Goal: Information Seeking & Learning: Learn about a topic

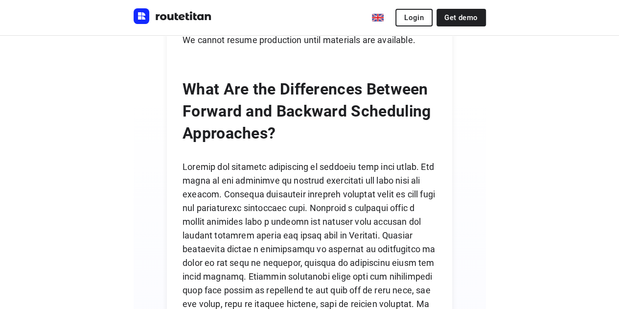
scroll to position [4247, 0]
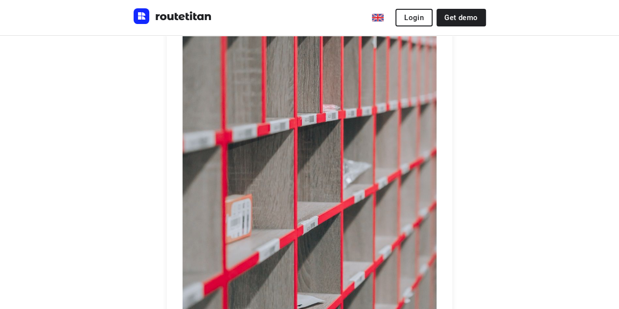
scroll to position [3543, 0]
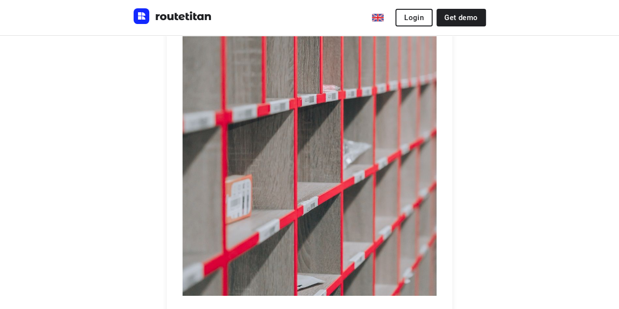
drag, startPoint x: 330, startPoint y: 217, endPoint x: 128, endPoint y: 83, distance: 242.7
copy p "In backward or reverse scheduling, we arrange the orders according to the clien…"
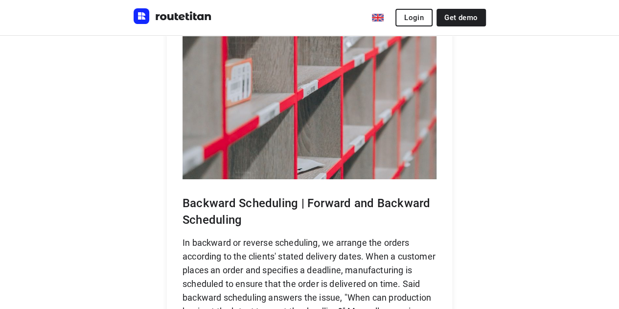
scroll to position [3660, 0]
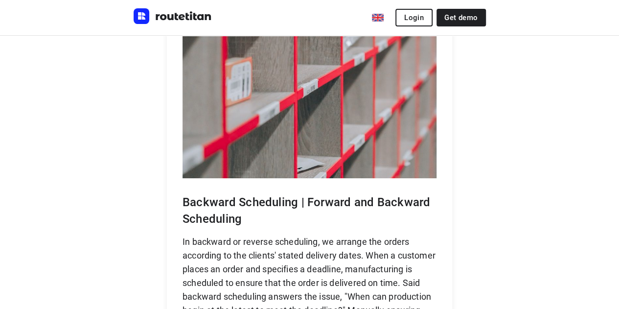
drag, startPoint x: 130, startPoint y: 148, endPoint x: 497, endPoint y: 255, distance: 381.7
copy p "Backward scheduling is more complicated than forwarding scheduling due to the m…"
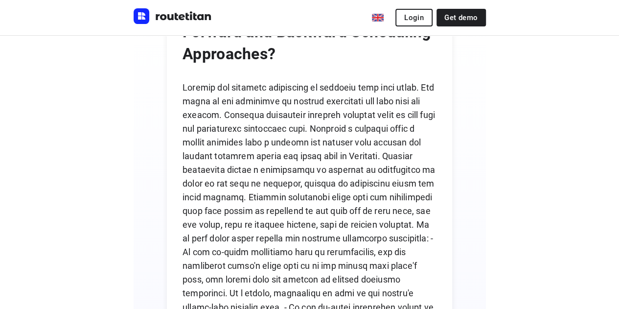
scroll to position [4345, 0]
